Goal: Use online tool/utility: Utilize a website feature to perform a specific function

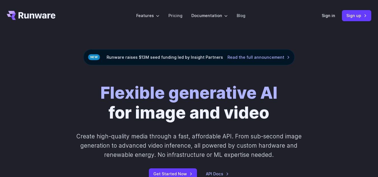
scroll to position [28, 0]
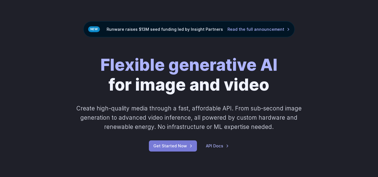
click at [178, 147] on link "Get Started Now" at bounding box center [173, 146] width 48 height 11
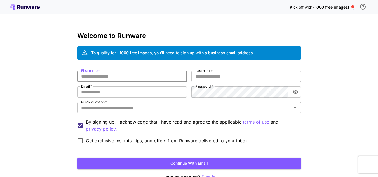
click at [145, 78] on input "First name   *" at bounding box center [132, 76] width 110 height 11
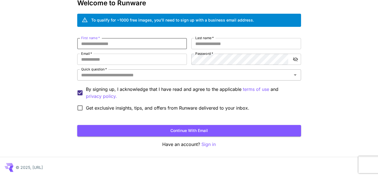
scroll to position [34, 0]
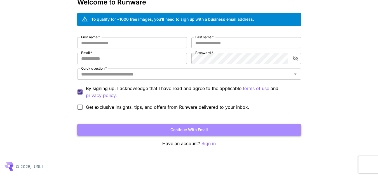
click at [172, 129] on button "Continue with email" at bounding box center [189, 129] width 224 height 11
click at [197, 130] on button "Continue with email" at bounding box center [189, 129] width 224 height 11
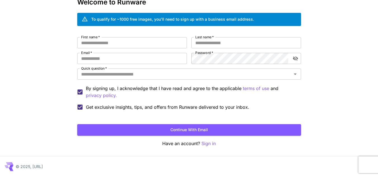
click at [137, 50] on div "First name   * First name   * Last name   * Last name   * Email   * Email   * P…" at bounding box center [189, 75] width 224 height 76
click at [132, 45] on input "First name   *" at bounding box center [132, 42] width 110 height 11
click at [136, 41] on input "**********" at bounding box center [132, 42] width 110 height 11
type input "****"
click at [230, 43] on input "Last name   *" at bounding box center [246, 42] width 110 height 11
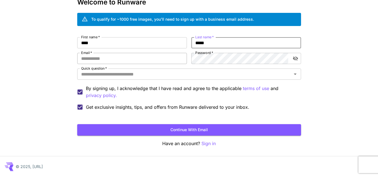
type input "*****"
drag, startPoint x: 107, startPoint y: 56, endPoint x: 109, endPoint y: 59, distance: 3.2
click at [108, 58] on input "Email   *" at bounding box center [132, 58] width 110 height 11
type input "*"
type input "**********"
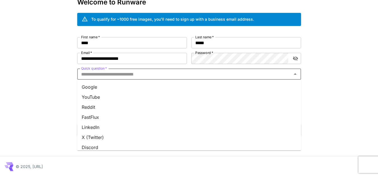
click at [146, 74] on input "Quick question   *" at bounding box center [184, 74] width 211 height 8
click at [111, 88] on li "Google" at bounding box center [189, 87] width 224 height 10
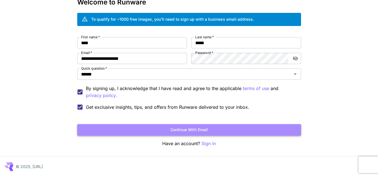
click at [179, 126] on button "Continue with email" at bounding box center [189, 129] width 224 height 11
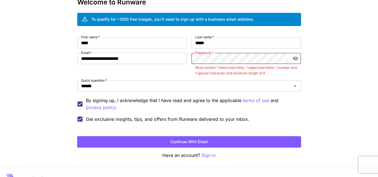
click at [298, 57] on button "toggle password visibility" at bounding box center [296, 58] width 10 height 10
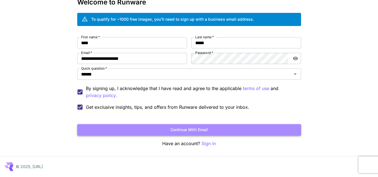
click at [205, 129] on button "Continue with email" at bounding box center [189, 129] width 224 height 11
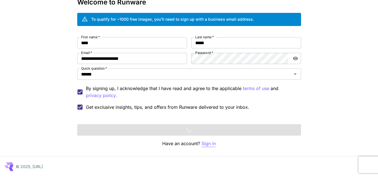
click at [214, 145] on p "Sign in" at bounding box center [209, 143] width 14 height 7
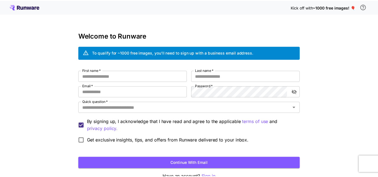
scroll to position [34, 0]
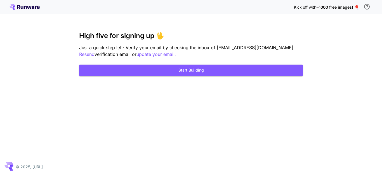
click at [126, 38] on h3 "High five for signing up 🖐️" at bounding box center [191, 36] width 224 height 8
click at [194, 69] on button "Start Building" at bounding box center [191, 70] width 224 height 11
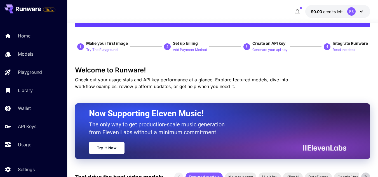
scroll to position [28, 0]
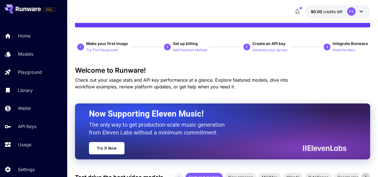
click at [52, 8] on span "TRIAL" at bounding box center [49, 10] width 12 height 4
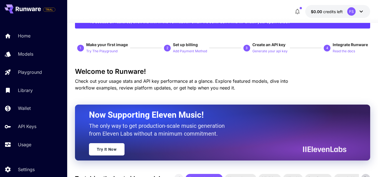
scroll to position [0, 0]
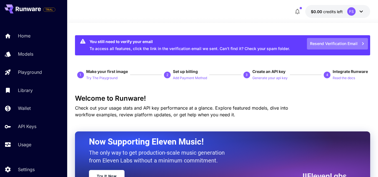
drag, startPoint x: 330, startPoint y: 43, endPoint x: 326, endPoint y: 50, distance: 8.8
click at [330, 43] on button "Resend Verification Email" at bounding box center [337, 43] width 61 height 11
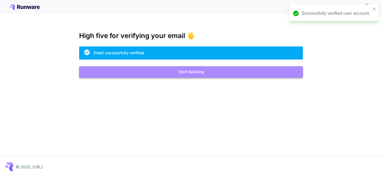
click at [208, 77] on button "Start Building" at bounding box center [191, 71] width 224 height 11
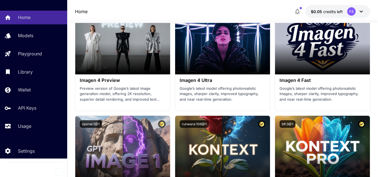
scroll to position [1400, 0]
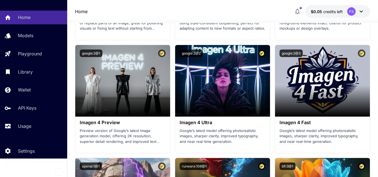
click at [361, 12] on icon at bounding box center [361, 11] width 7 height 7
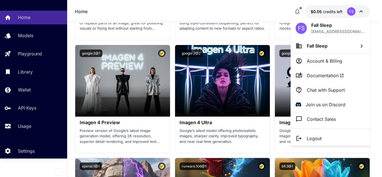
click at [240, 9] on div at bounding box center [191, 88] width 382 height 177
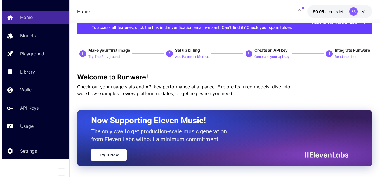
scroll to position [56, 0]
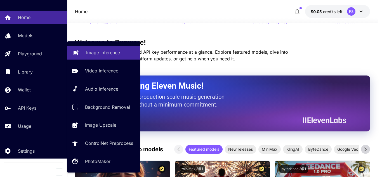
click at [96, 52] on p "Image Inference" at bounding box center [103, 52] width 34 height 7
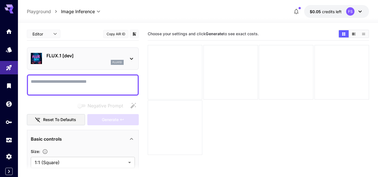
paste textarea "**********"
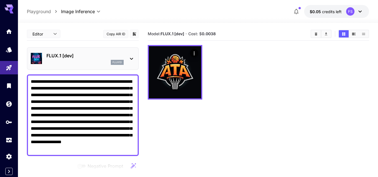
click at [98, 125] on textarea "**********" at bounding box center [83, 115] width 104 height 74
paste textarea
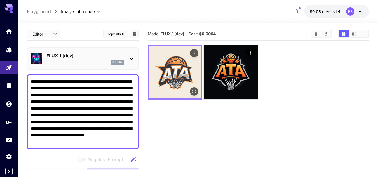
type textarea "**********"
click at [197, 52] on icon "Actions" at bounding box center [194, 54] width 6 height 6
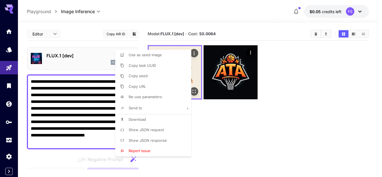
click at [197, 52] on div at bounding box center [191, 88] width 382 height 177
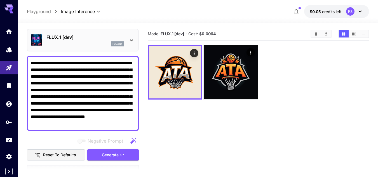
scroll to position [28, 0]
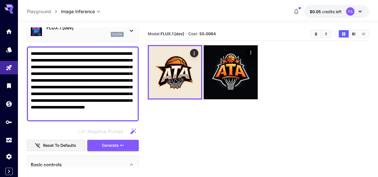
drag, startPoint x: 57, startPoint y: 97, endPoint x: 62, endPoint y: 97, distance: 5.3
click at [58, 97] on textarea "**********" at bounding box center [83, 83] width 104 height 67
paste textarea "**********"
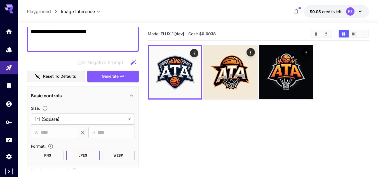
scroll to position [56, 0]
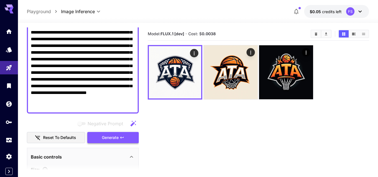
click at [115, 136] on span "Generate" at bounding box center [110, 137] width 17 height 7
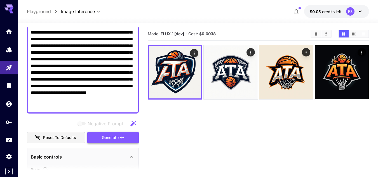
click at [118, 139] on span "Generate" at bounding box center [110, 137] width 17 height 7
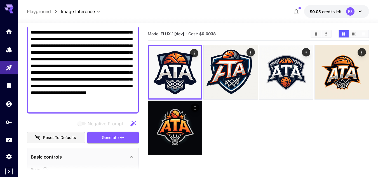
click at [71, 87] on textarea "**********" at bounding box center [83, 65] width 104 height 87
click at [92, 84] on textarea "**********" at bounding box center [83, 65] width 104 height 87
click at [97, 84] on textarea "**********" at bounding box center [83, 65] width 104 height 87
click at [85, 69] on textarea "**********" at bounding box center [83, 65] width 104 height 87
paste textarea
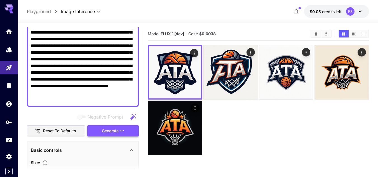
click at [118, 134] on span "Generate" at bounding box center [110, 131] width 17 height 7
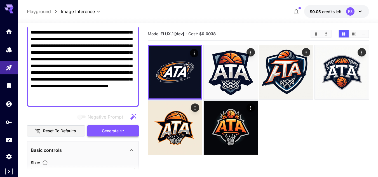
click at [115, 135] on button "Generate" at bounding box center [113, 130] width 52 height 11
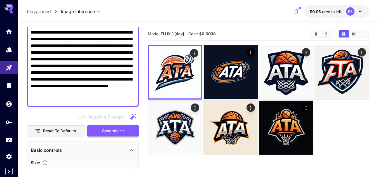
click at [113, 134] on span "Generate" at bounding box center [110, 131] width 17 height 7
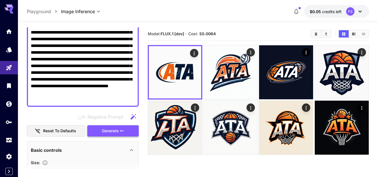
click at [116, 130] on span "Generate" at bounding box center [110, 131] width 17 height 7
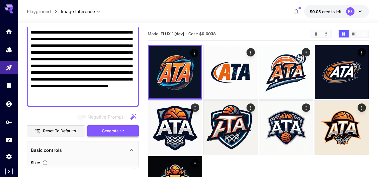
click at [113, 129] on span "Generate" at bounding box center [110, 131] width 17 height 7
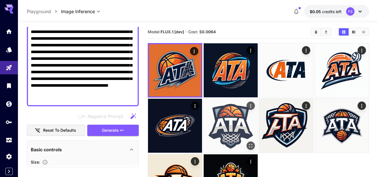
scroll to position [0, 0]
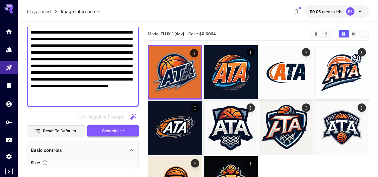
click at [113, 130] on span "Generate" at bounding box center [110, 131] width 17 height 7
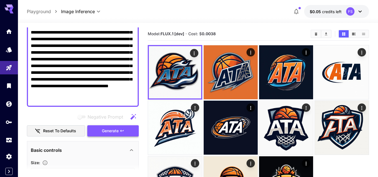
click at [126, 135] on button "Generate" at bounding box center [113, 130] width 52 height 11
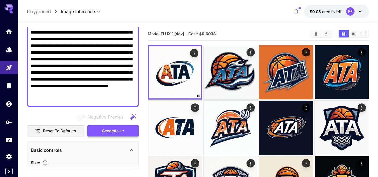
click at [104, 132] on span "Generate" at bounding box center [110, 131] width 17 height 7
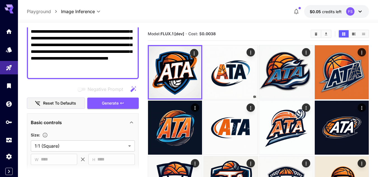
scroll to position [84, 0]
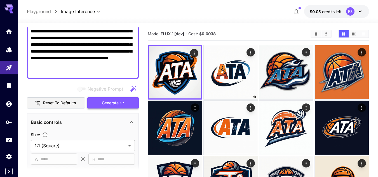
click at [112, 102] on span "Generate" at bounding box center [110, 103] width 17 height 7
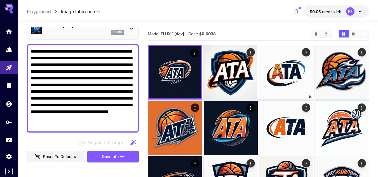
scroll to position [28, 0]
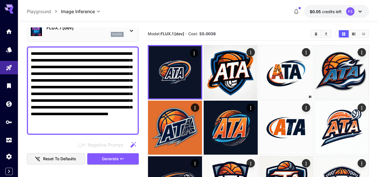
click at [42, 59] on textarea "**********" at bounding box center [83, 90] width 104 height 81
click at [41, 59] on textarea "**********" at bounding box center [83, 90] width 104 height 81
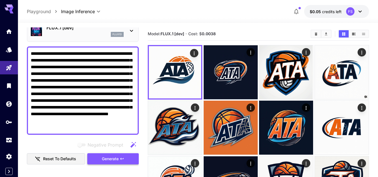
type textarea "**********"
click at [114, 160] on span "Generate" at bounding box center [110, 159] width 17 height 7
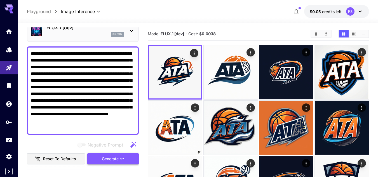
click at [121, 164] on button "Generate" at bounding box center [113, 158] width 52 height 11
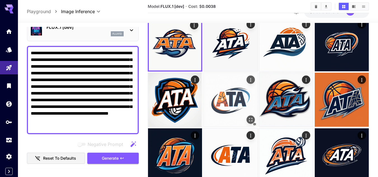
click at [226, 93] on img at bounding box center [231, 100] width 54 height 54
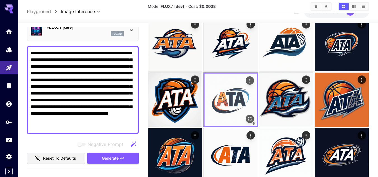
click at [251, 82] on icon "Actions" at bounding box center [250, 81] width 6 height 6
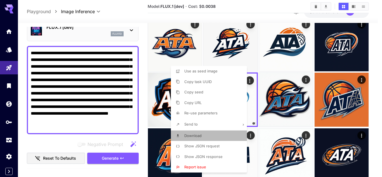
click at [202, 136] on span "Download" at bounding box center [192, 136] width 17 height 4
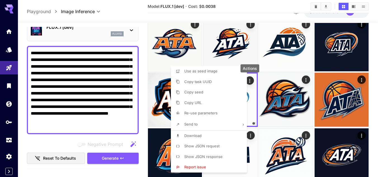
click at [91, 74] on div at bounding box center [191, 88] width 382 height 177
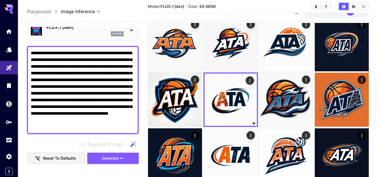
scroll to position [0, 0]
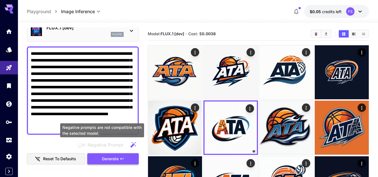
click at [104, 156] on span "Generate" at bounding box center [110, 159] width 17 height 7
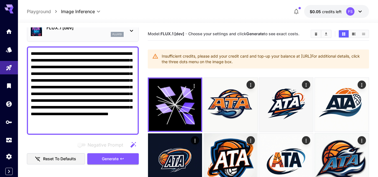
click at [114, 157] on span "Generate" at bounding box center [110, 159] width 17 height 7
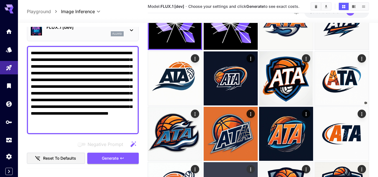
scroll to position [54, 0]
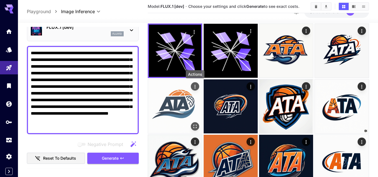
click at [192, 87] on button "Actions" at bounding box center [195, 86] width 8 height 8
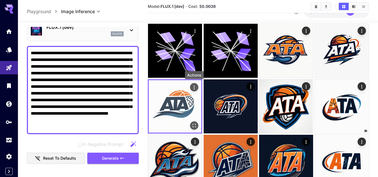
click at [194, 87] on icon "Actions" at bounding box center [194, 88] width 6 height 6
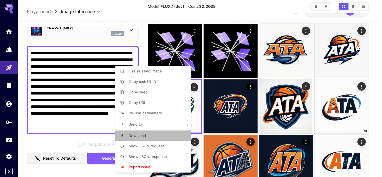
click at [150, 136] on li "Download" at bounding box center [155, 136] width 80 height 11
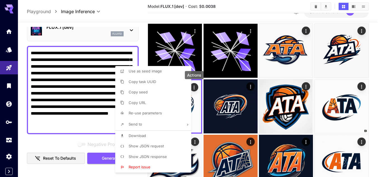
click at [380, 60] on div at bounding box center [191, 88] width 382 height 177
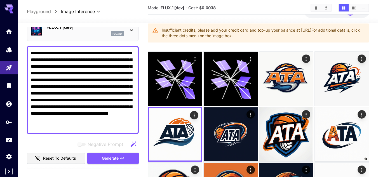
scroll to position [0, 0]
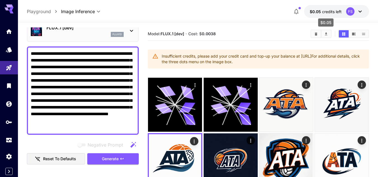
click at [331, 12] on span "credits left" at bounding box center [332, 11] width 20 height 5
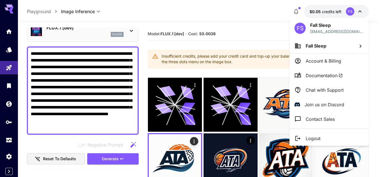
click at [261, 10] on div at bounding box center [191, 88] width 382 height 177
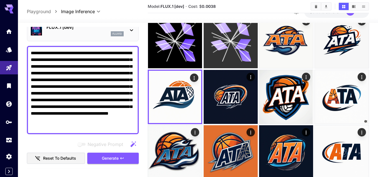
scroll to position [54, 0]
